Goal: Information Seeking & Learning: Find specific fact

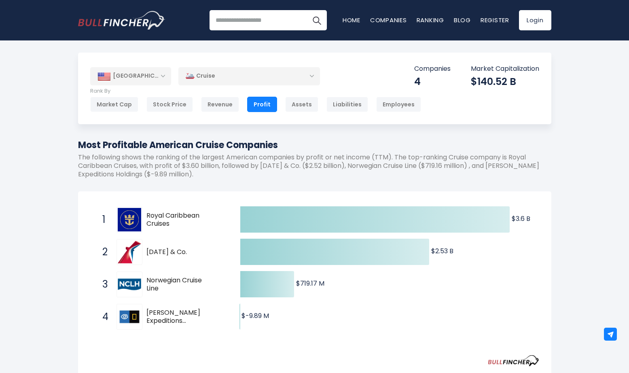
click at [244, 75] on div "Cruise" at bounding box center [249, 76] width 142 height 19
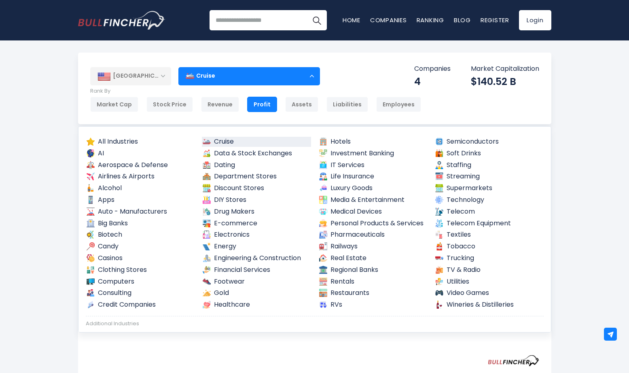
click at [244, 75] on div "Cruise" at bounding box center [249, 76] width 142 height 19
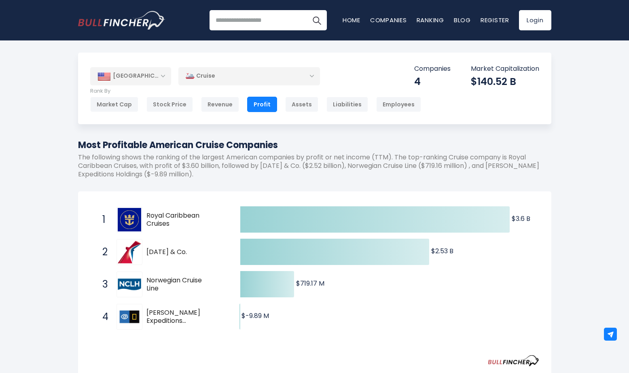
click at [163, 78] on div "[GEOGRAPHIC_DATA]" at bounding box center [130, 76] width 81 height 18
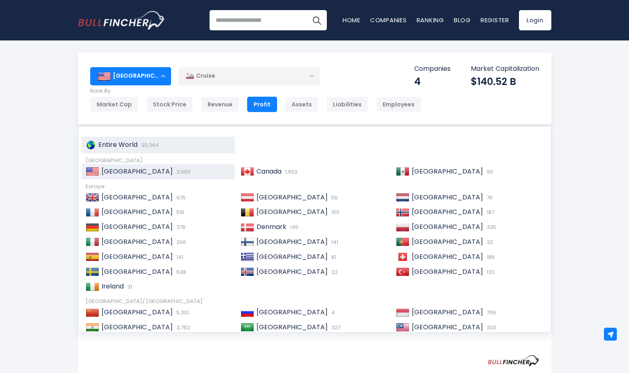
click at [133, 146] on span "Entire World" at bounding box center [117, 144] width 39 height 9
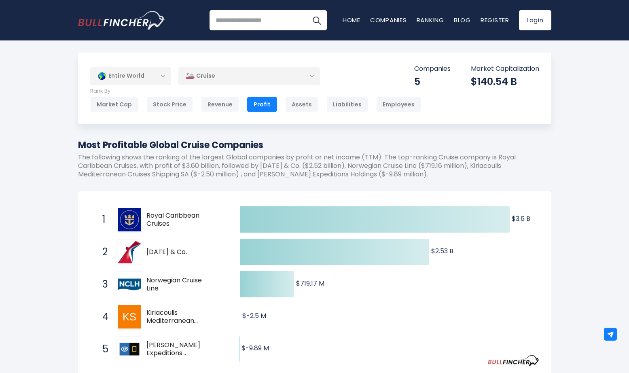
click at [159, 78] on div "Entire World" at bounding box center [130, 76] width 81 height 19
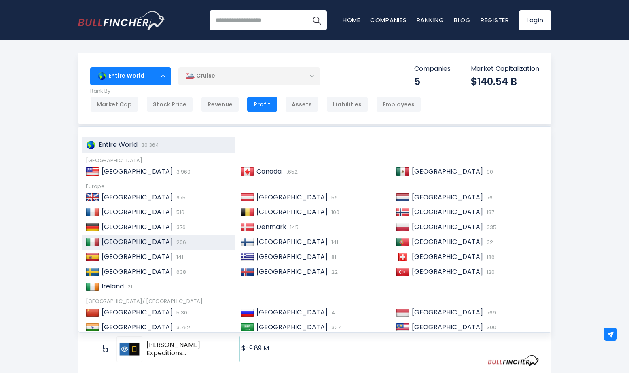
click at [135, 242] on div "Italy 206" at bounding box center [165, 242] width 132 height 8
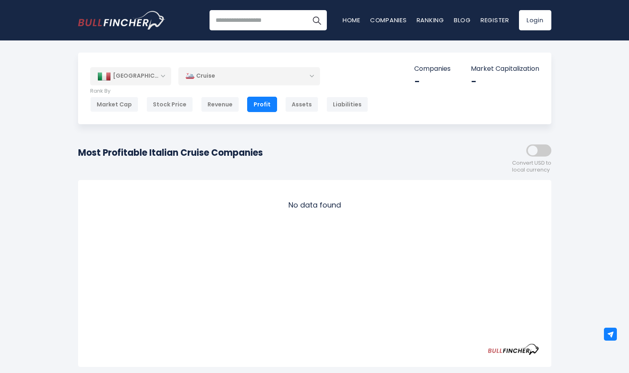
click at [144, 76] on div "[GEOGRAPHIC_DATA]" at bounding box center [130, 76] width 81 height 18
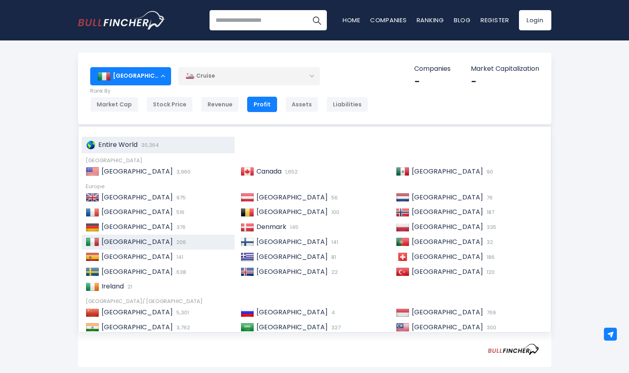
click at [128, 146] on span "Entire World" at bounding box center [117, 144] width 39 height 9
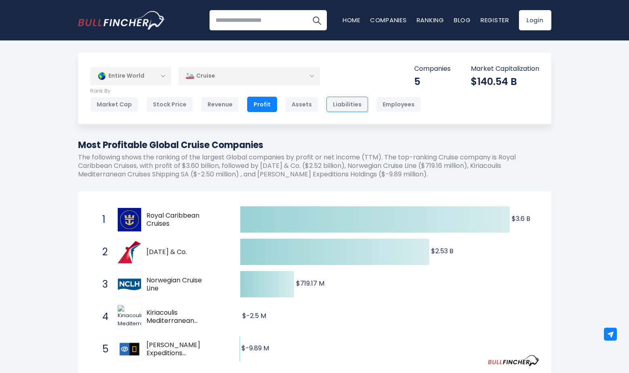
click at [346, 102] on div "Liabilities" at bounding box center [347, 104] width 42 height 15
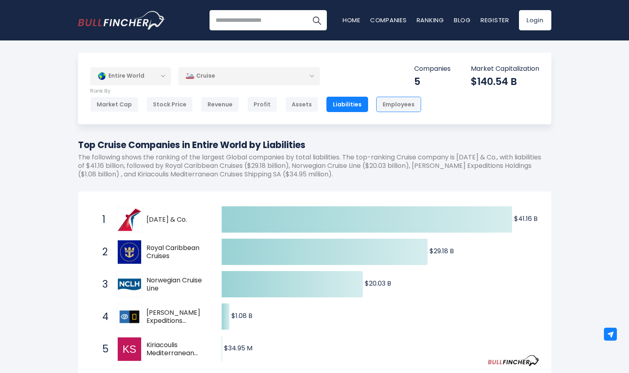
click at [384, 104] on div "Employees" at bounding box center [398, 104] width 45 height 15
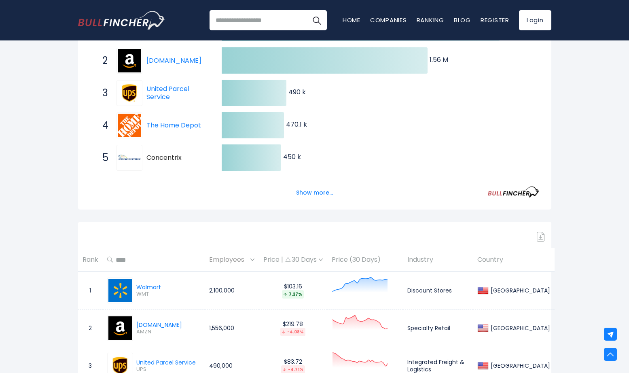
scroll to position [192, 0]
click at [322, 189] on button "Show more..." at bounding box center [314, 191] width 47 height 13
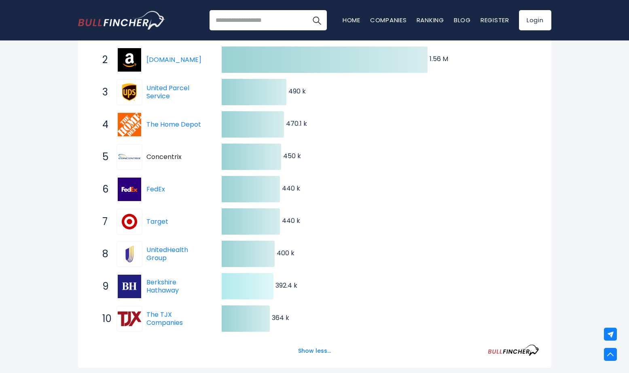
click at [259, 282] on icon at bounding box center [248, 286] width 52 height 26
click at [159, 282] on link "Berkshire Hathaway" at bounding box center [162, 286] width 32 height 18
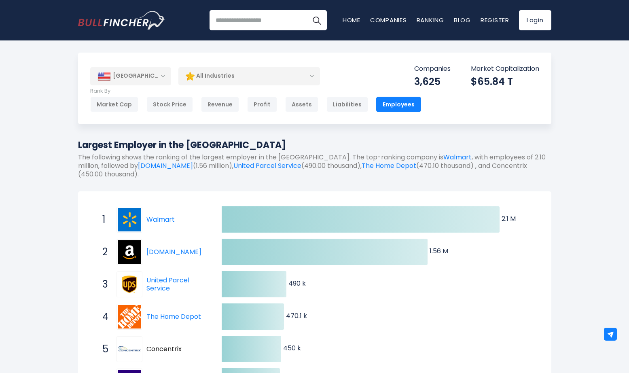
scroll to position [0, 0]
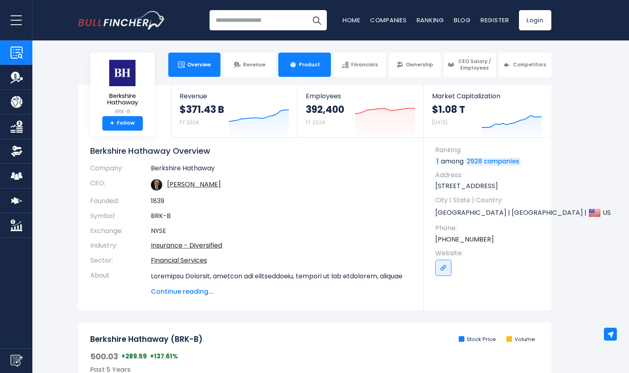
click at [301, 61] on span "Product" at bounding box center [309, 64] width 21 height 6
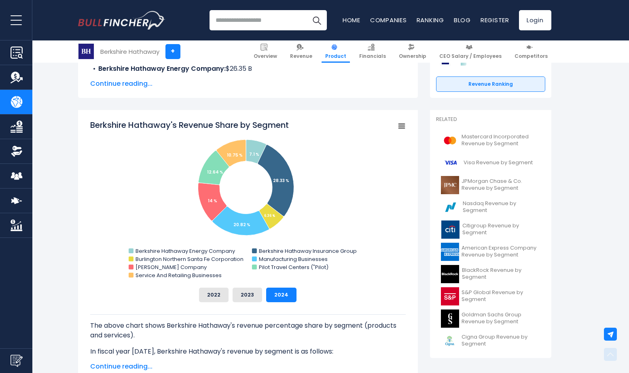
scroll to position [184, 0]
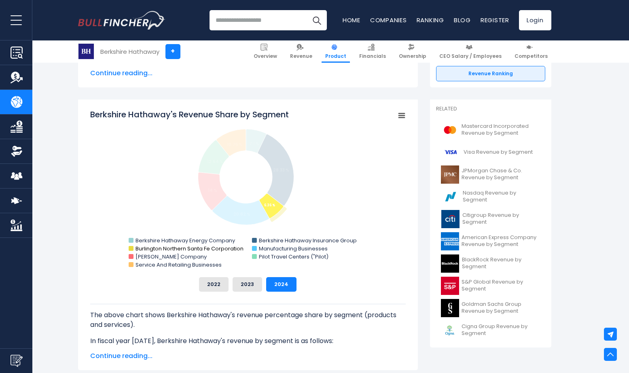
click at [159, 249] on text "Burlington Northern Santa Fe Corporation" at bounding box center [190, 249] width 108 height 8
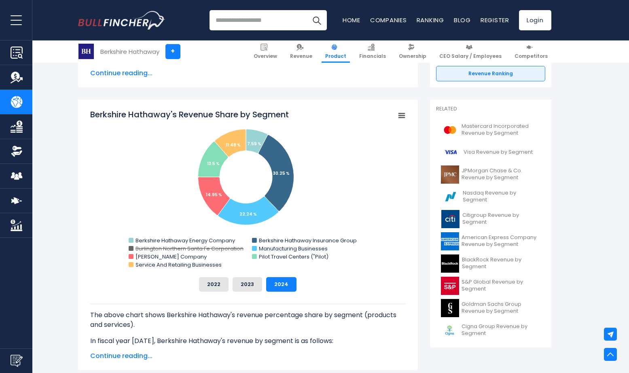
scroll to position [0, 0]
click at [176, 246] on text "Burlington Northern Santa Fe Corporation" at bounding box center [190, 249] width 108 height 8
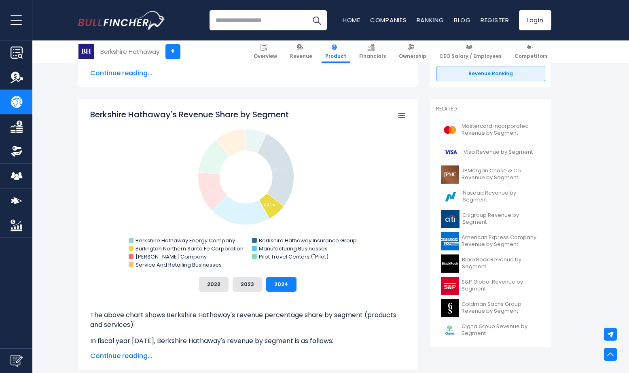
click at [176, 246] on text "Burlington Northern Santa Fe Corporation" at bounding box center [190, 249] width 108 height 8
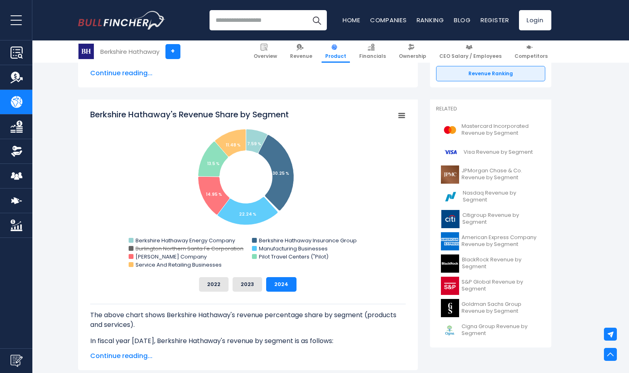
click at [176, 246] on text "Burlington Northern Santa Fe Corporation" at bounding box center [190, 249] width 108 height 8
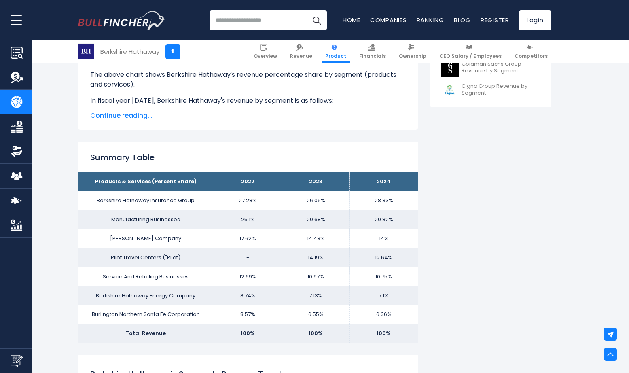
scroll to position [425, 0]
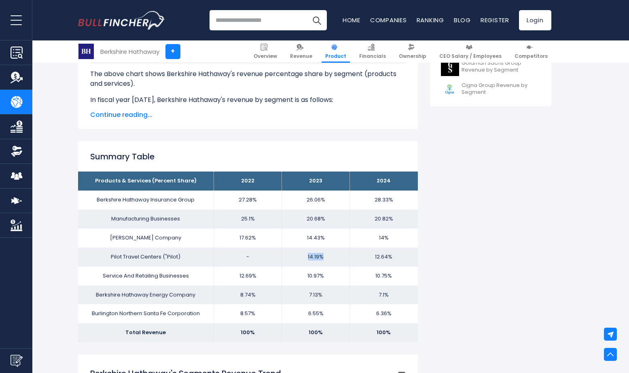
drag, startPoint x: 308, startPoint y: 256, endPoint x: 328, endPoint y: 256, distance: 20.6
click at [328, 256] on td "14.19%" at bounding box center [316, 257] width 68 height 19
click at [335, 257] on td "14.19%" at bounding box center [316, 257] width 68 height 19
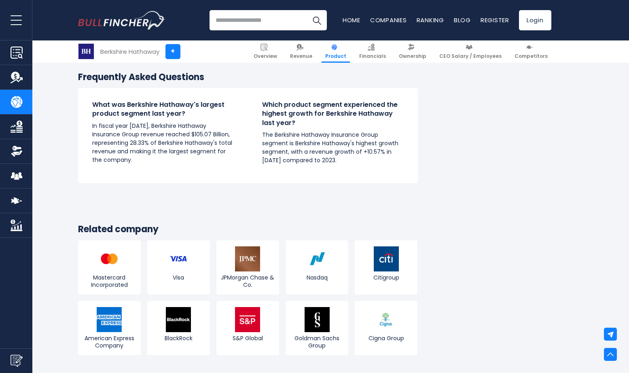
scroll to position [1574, 0]
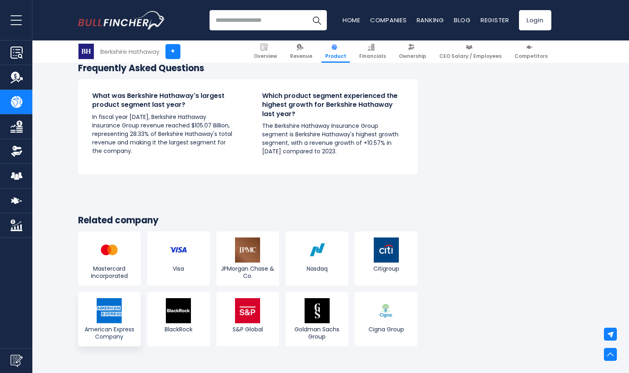
click at [115, 301] on img at bounding box center [109, 310] width 25 height 25
click at [116, 326] on span "American Express Company" at bounding box center [109, 333] width 59 height 15
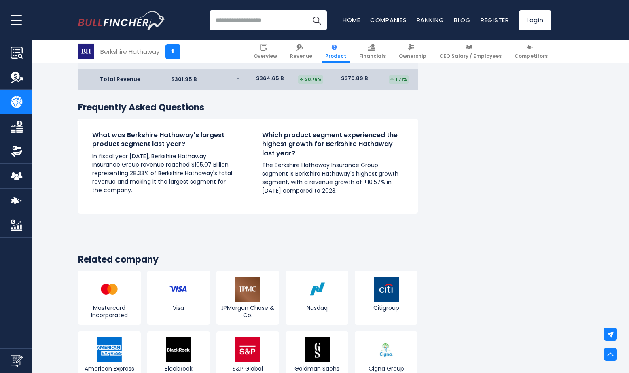
scroll to position [1537, 0]
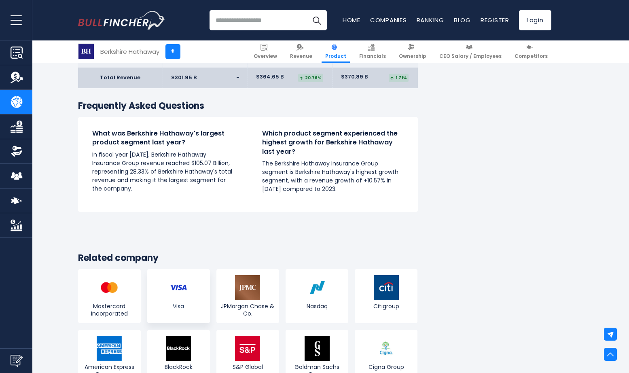
click at [181, 275] on img at bounding box center [178, 287] width 25 height 25
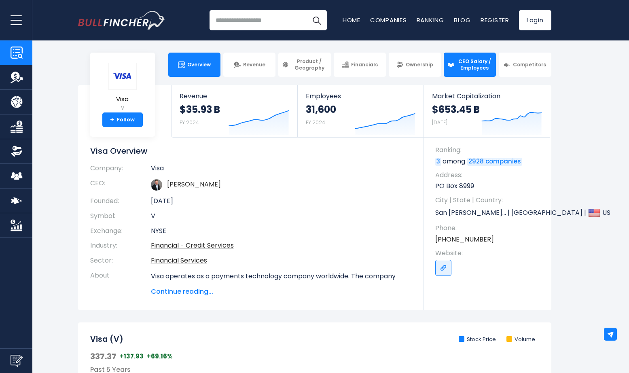
click at [478, 64] on span "CEO Salary / Employees" at bounding box center [475, 64] width 36 height 13
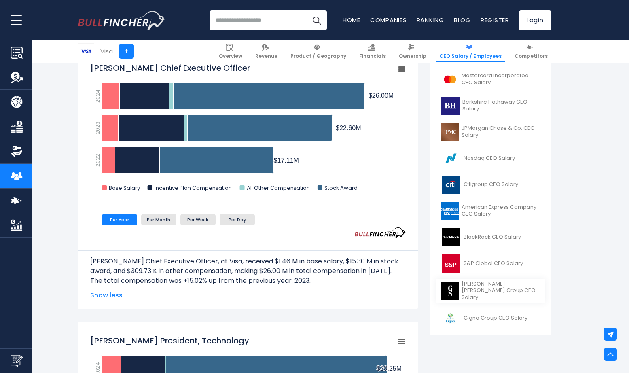
click at [483, 284] on span "[PERSON_NAME] [PERSON_NAME] Group CEO Salary" at bounding box center [501, 291] width 79 height 21
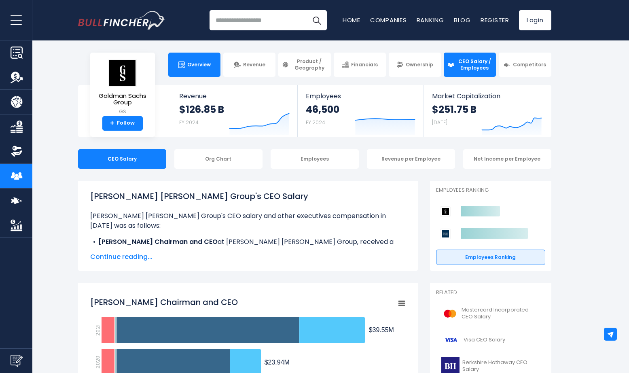
click at [204, 63] on span "Overview" at bounding box center [198, 64] width 23 height 6
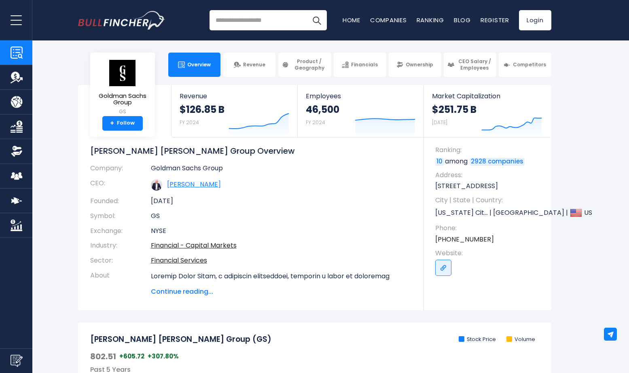
click at [195, 184] on link "David Solomon" at bounding box center [194, 184] width 54 height 9
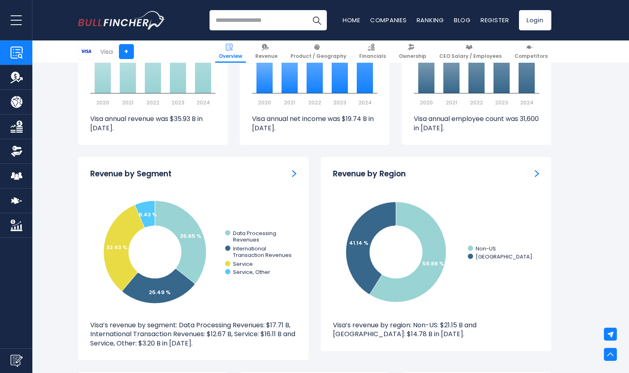
scroll to position [82, 0]
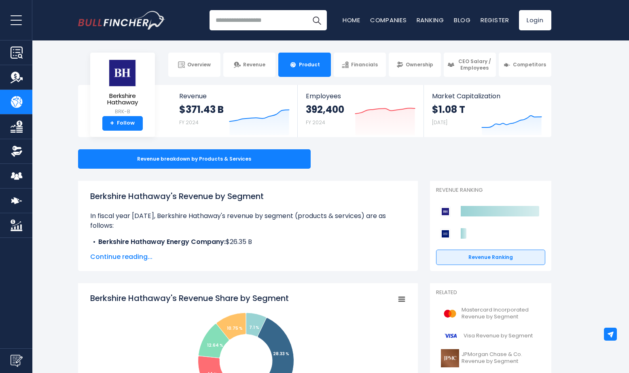
click at [245, 25] on input "search" at bounding box center [268, 20] width 117 height 20
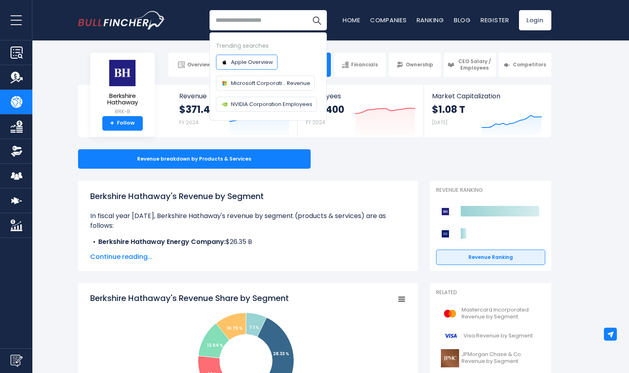
click at [252, 62] on span "Apple Overview" at bounding box center [252, 62] width 42 height 8
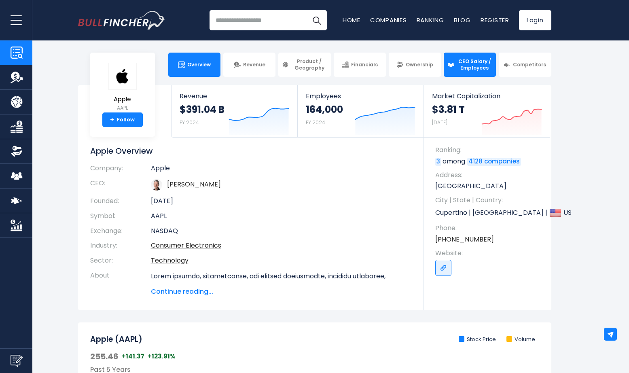
click at [480, 66] on span "CEO Salary / Employees" at bounding box center [475, 64] width 36 height 13
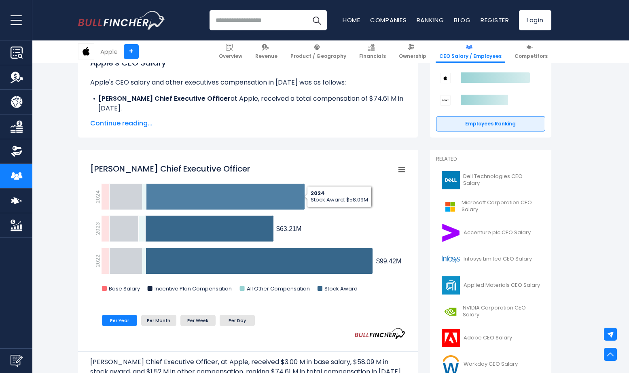
scroll to position [135, 0]
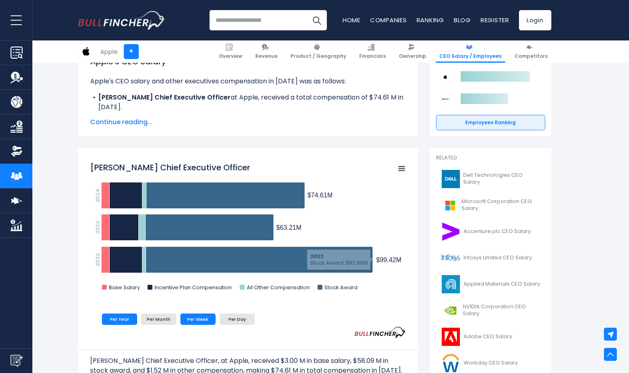
click at [197, 320] on li "Per Week" at bounding box center [197, 318] width 35 height 11
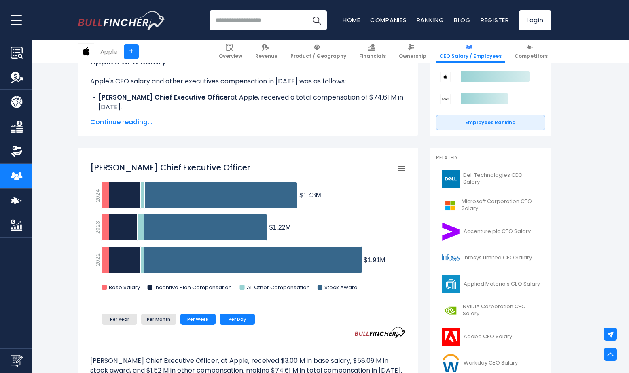
click at [236, 319] on li "Per Day" at bounding box center [237, 318] width 35 height 11
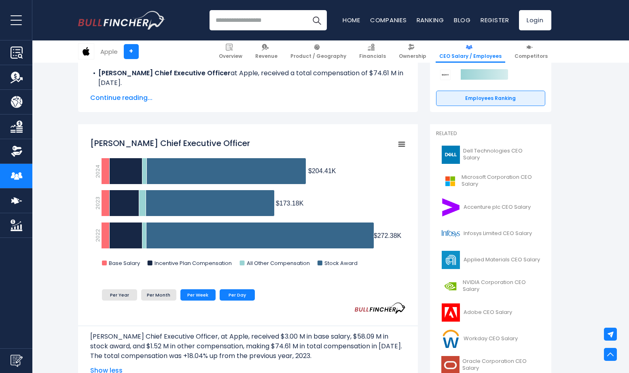
scroll to position [158, 0]
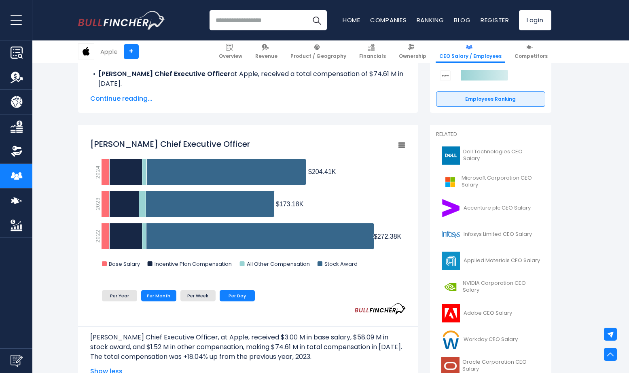
click at [159, 300] on li "Per Month" at bounding box center [158, 295] width 35 height 11
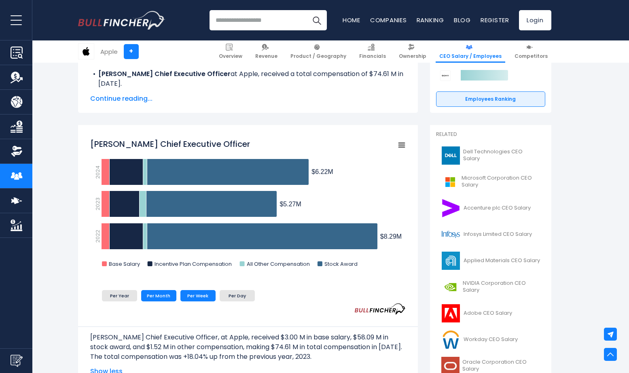
click at [193, 298] on li "Per Week" at bounding box center [197, 295] width 35 height 11
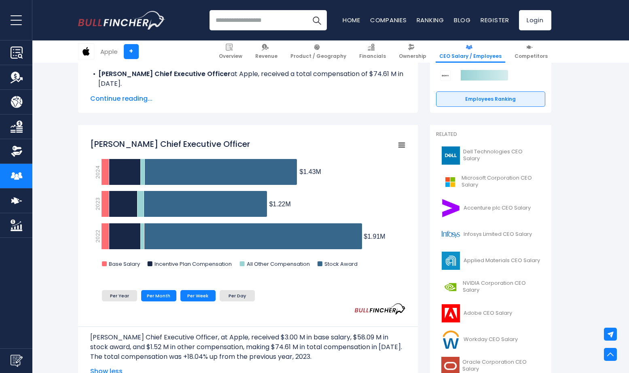
click at [167, 294] on li "Per Month" at bounding box center [158, 295] width 35 height 11
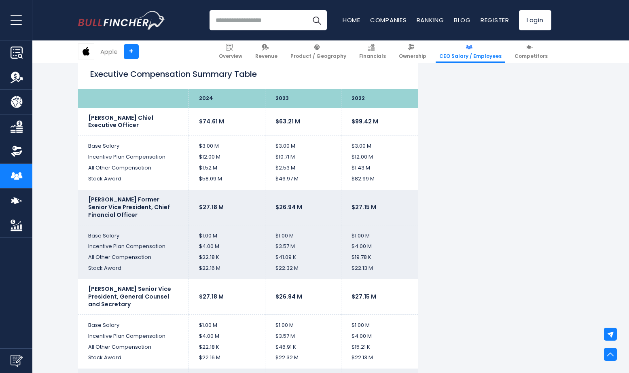
scroll to position [1616, 0]
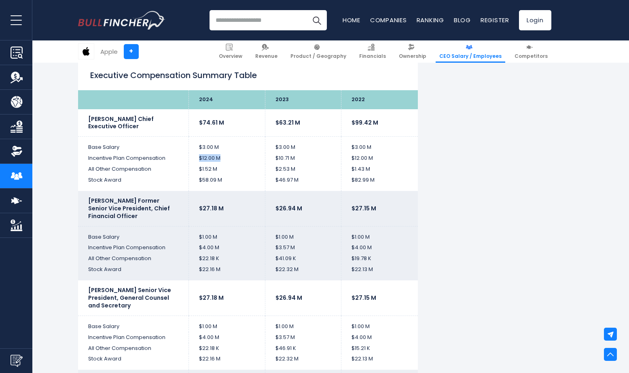
drag, startPoint x: 199, startPoint y: 157, endPoint x: 237, endPoint y: 152, distance: 38.7
click at [237, 153] on td "$12.00 M" at bounding box center [227, 158] width 76 height 11
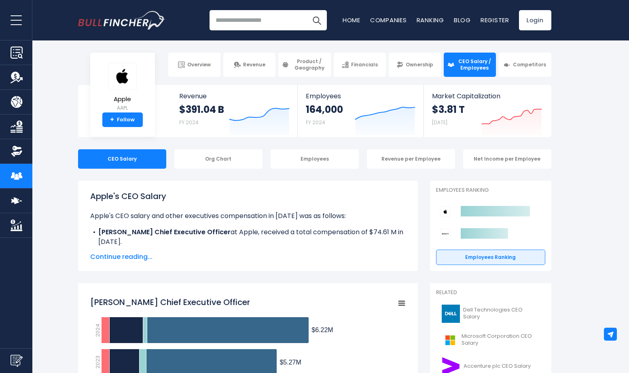
scroll to position [0, 0]
